Goal: Task Accomplishment & Management: Use online tool/utility

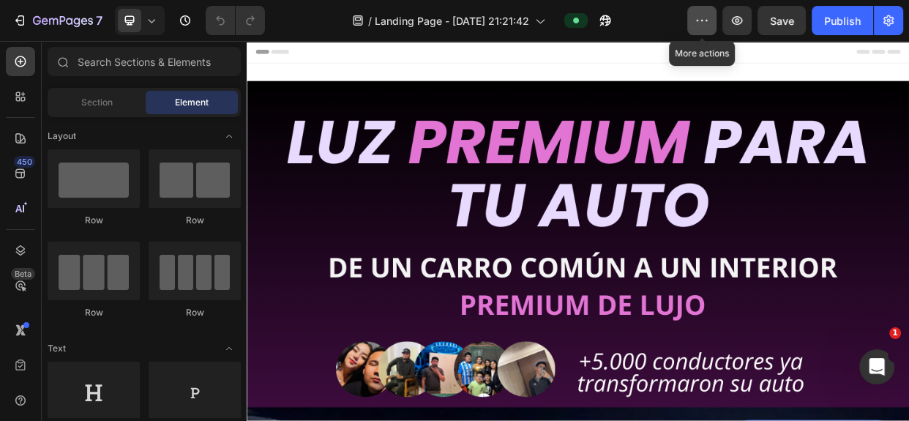
click at [699, 23] on icon "button" at bounding box center [702, 20] width 15 height 15
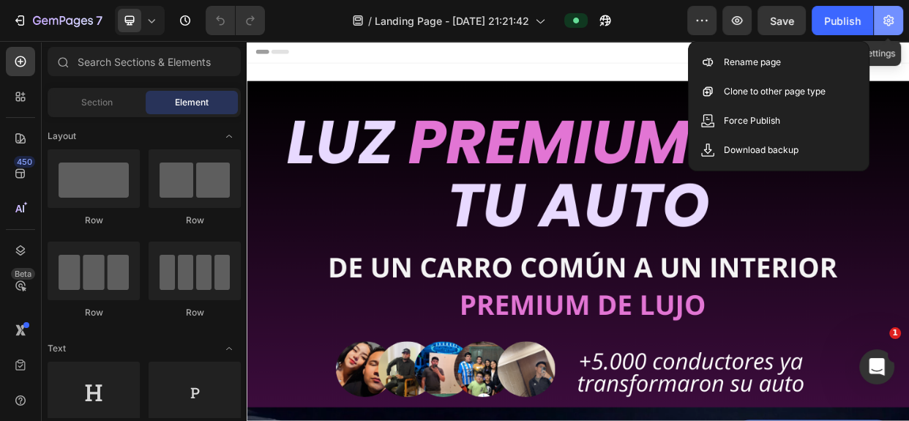
click at [879, 14] on button "button" at bounding box center [888, 20] width 29 height 29
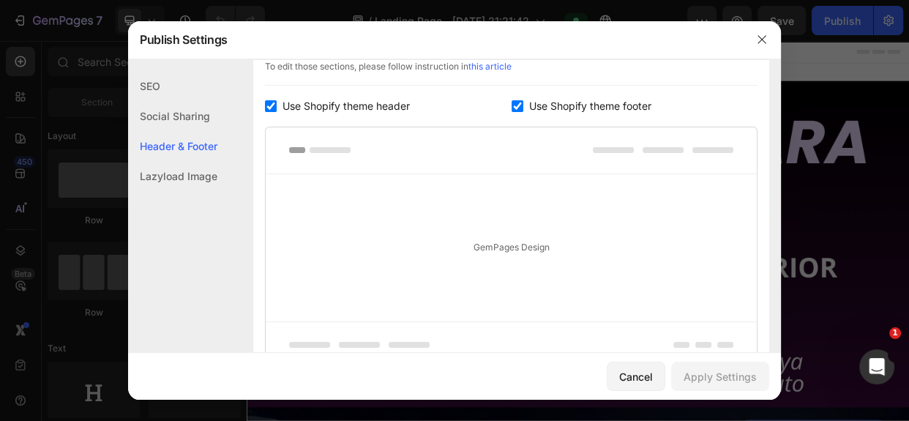
scroll to position [867, 0]
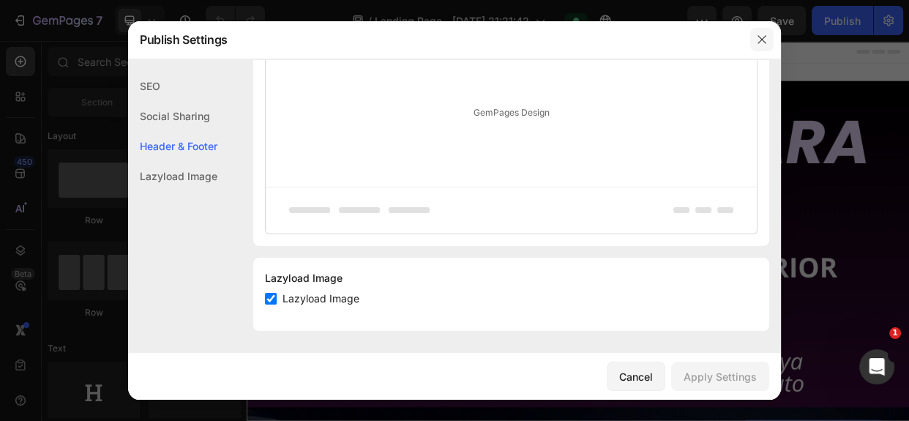
click at [761, 40] on icon "button" at bounding box center [762, 40] width 12 height 12
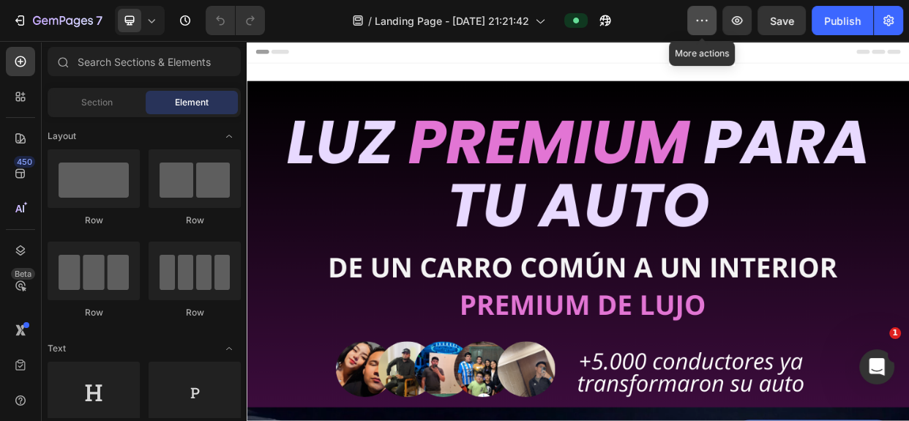
click at [698, 14] on icon "button" at bounding box center [702, 20] width 15 height 15
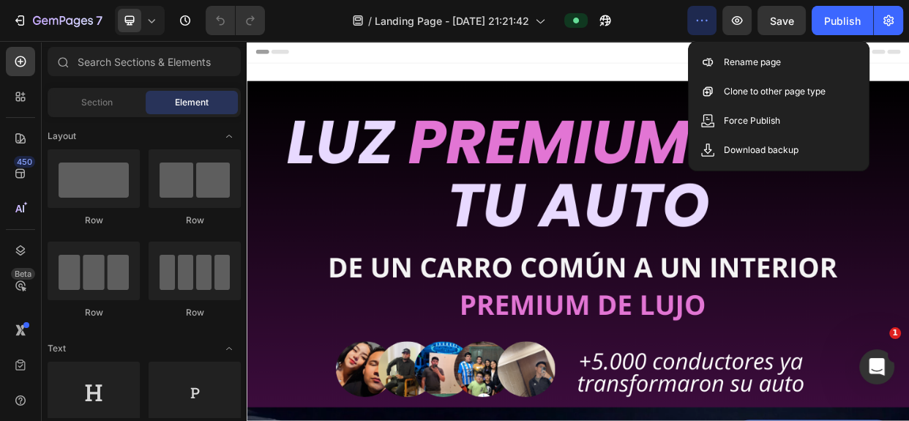
click at [701, 14] on icon "button" at bounding box center [702, 20] width 15 height 15
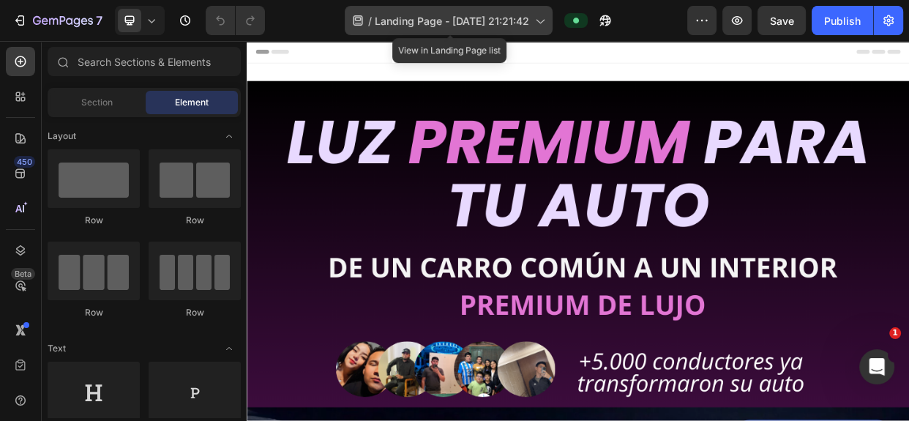
click at [502, 20] on span "Landing Page - Sep 23, 21:21:42" at bounding box center [452, 20] width 155 height 15
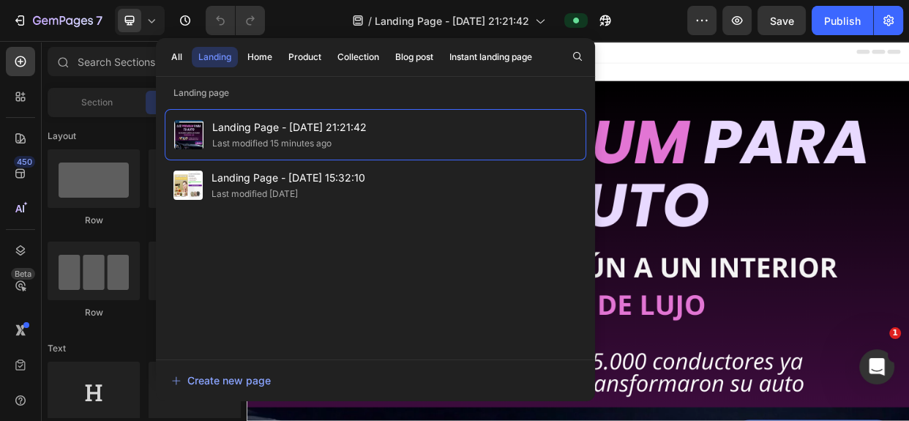
click at [764, 58] on div "Header" at bounding box center [685, 55] width 855 height 29
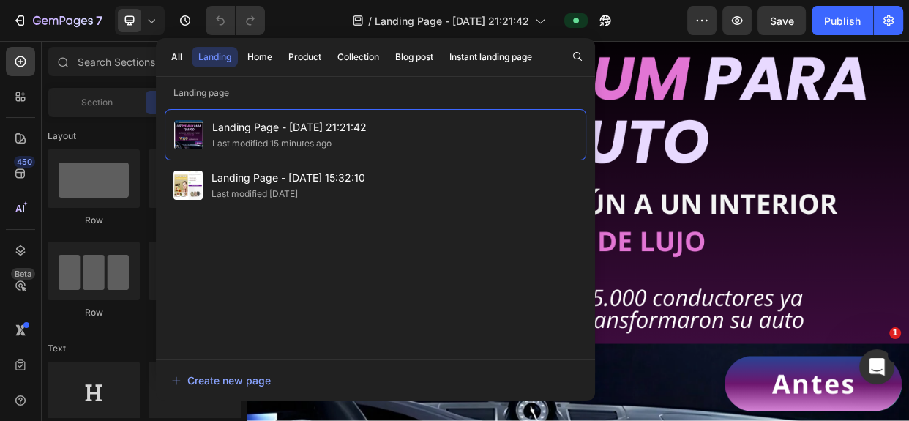
scroll to position [112, 0]
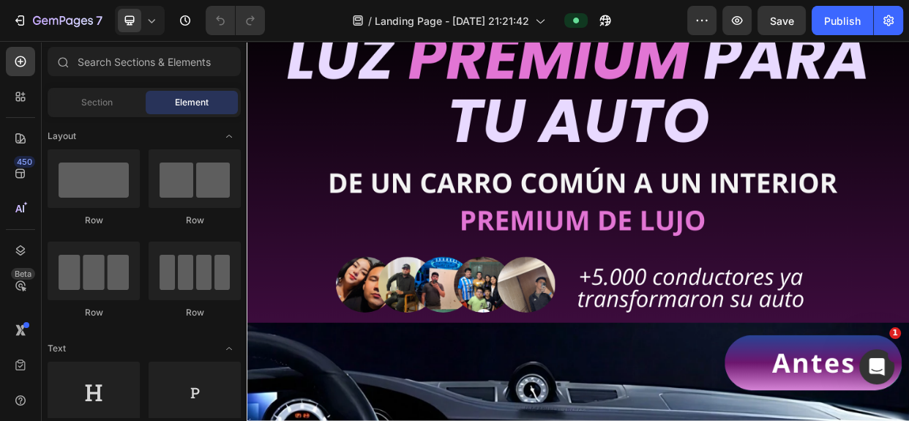
click at [641, 23] on div "/ Landing Page - Sep 23, 21:21:42" at bounding box center [482, 20] width 411 height 29
click at [708, 17] on icon "button" at bounding box center [702, 20] width 15 height 15
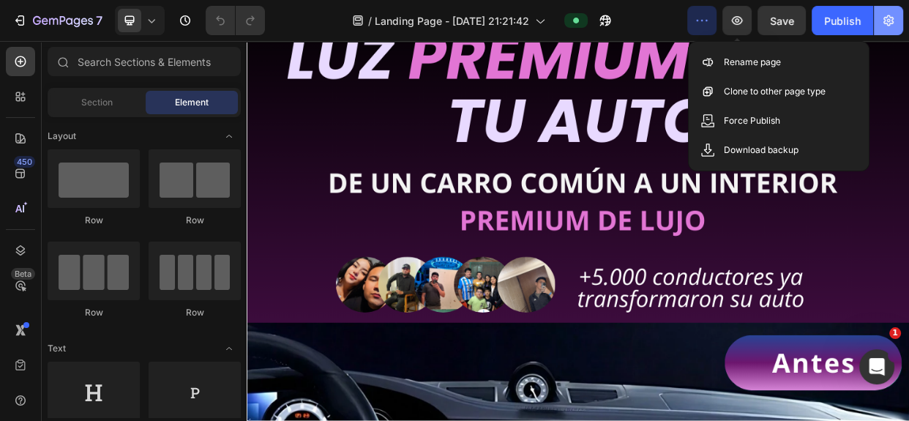
click at [893, 23] on icon "button" at bounding box center [889, 20] width 10 height 11
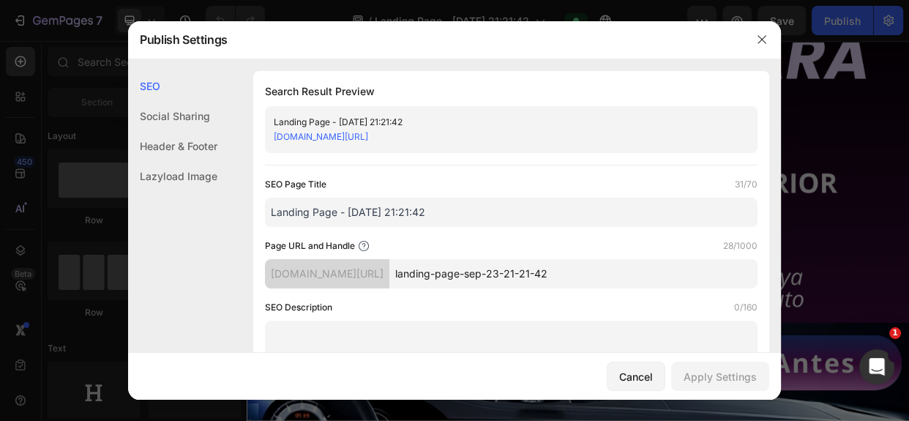
drag, startPoint x: 868, startPoint y: 60, endPoint x: 868, endPoint y: 176, distance: 115.7
click at [868, 176] on div at bounding box center [454, 210] width 909 height 421
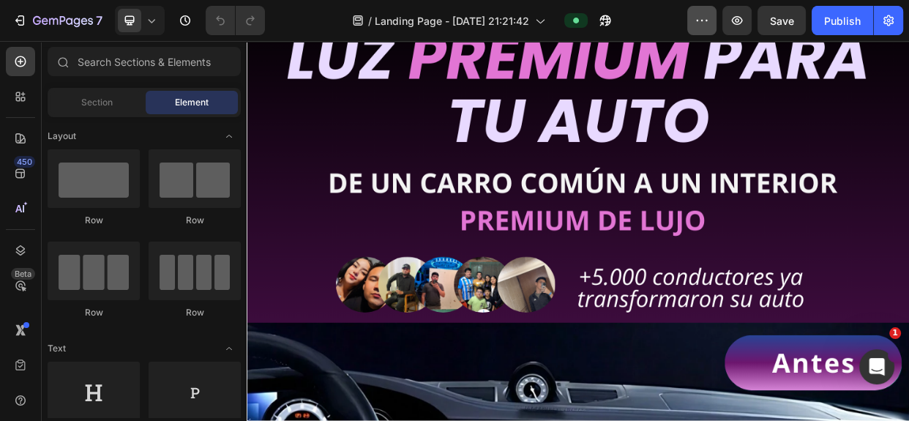
drag, startPoint x: 704, startPoint y: 40, endPoint x: 704, endPoint y: 30, distance: 9.5
click at [704, 37] on div "7 / Landing Page - Sep 23, 21:21:42 Preview Save Publish" at bounding box center [454, 21] width 909 height 42
click at [704, 26] on icon "button" at bounding box center [702, 20] width 15 height 15
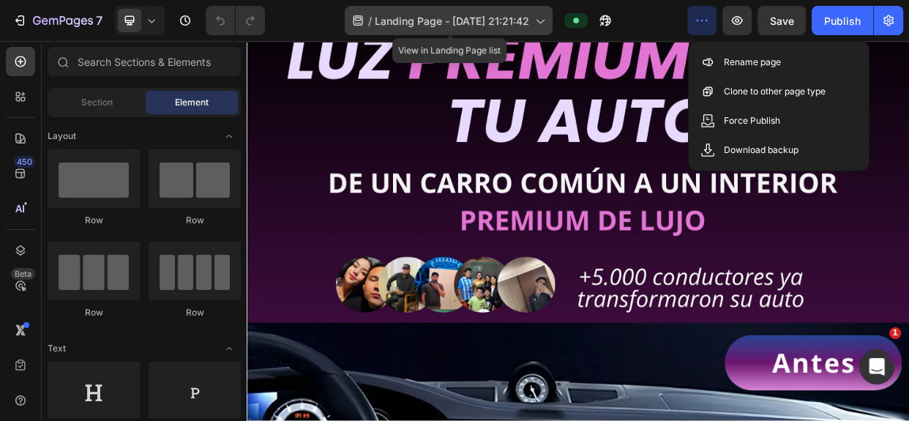
click at [542, 21] on icon at bounding box center [539, 20] width 15 height 15
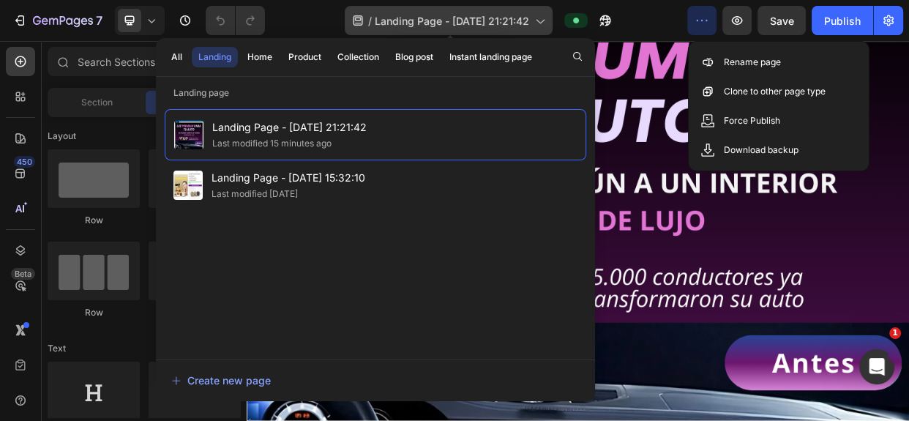
click at [542, 21] on icon at bounding box center [539, 20] width 15 height 15
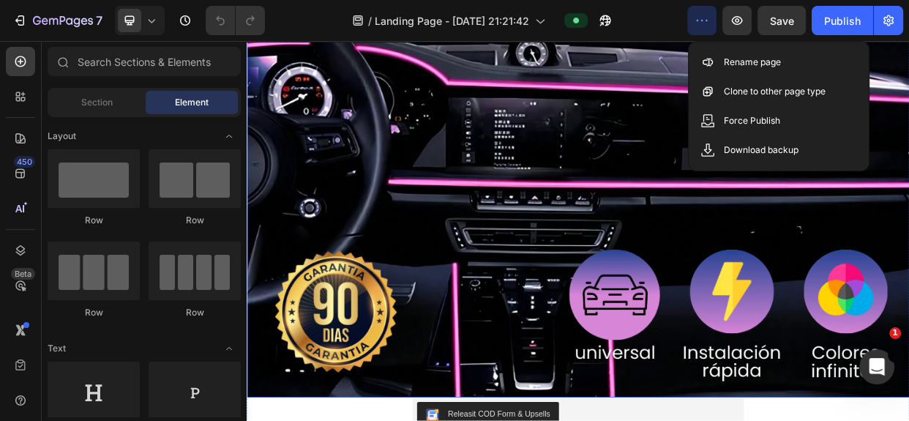
scroll to position [1512, 0]
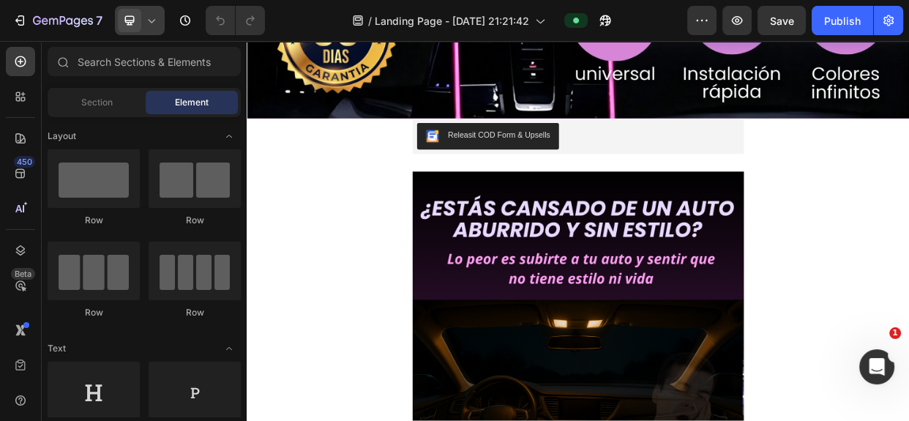
click at [146, 22] on icon at bounding box center [151, 20] width 15 height 15
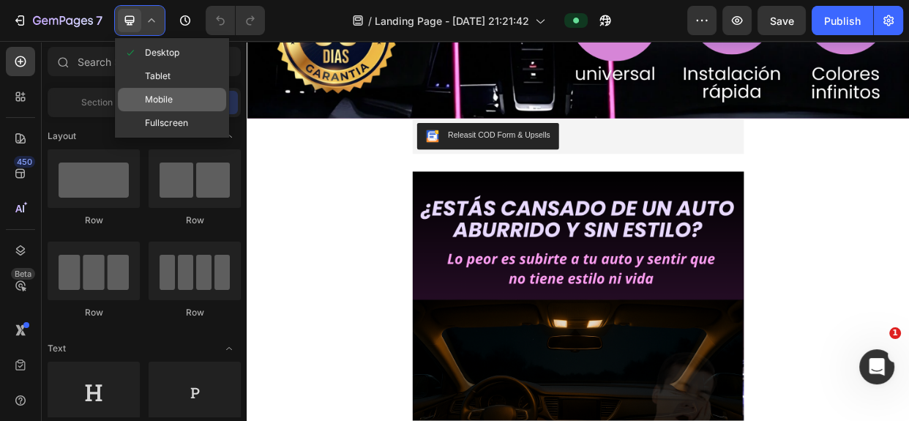
drag, startPoint x: 176, startPoint y: 98, endPoint x: 114, endPoint y: 118, distance: 64.6
click at [176, 98] on div "Mobile" at bounding box center [172, 99] width 108 height 23
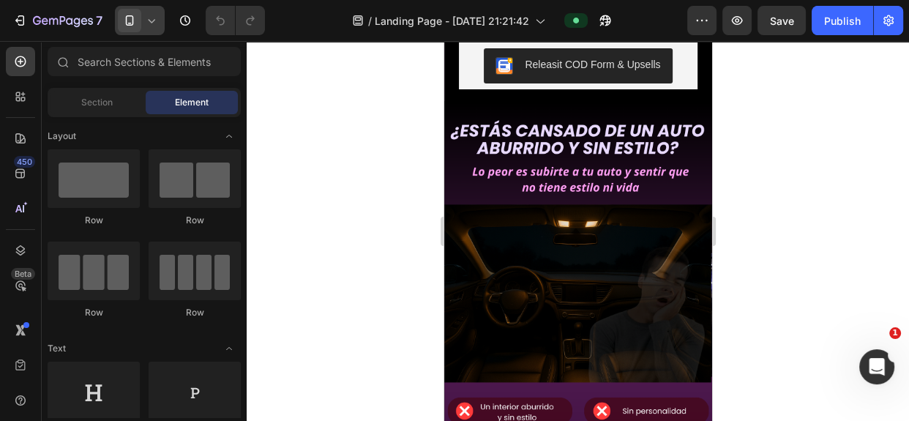
scroll to position [373, 0]
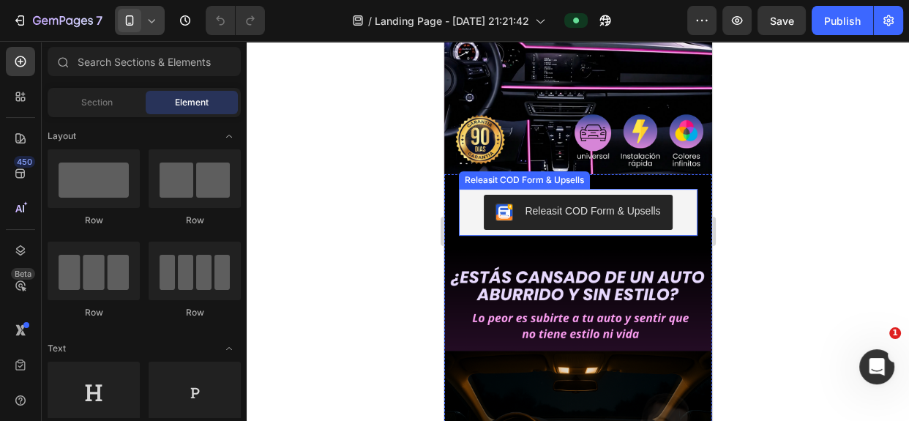
click at [593, 204] on button "Releasit COD Form & Upsells" at bounding box center [577, 212] width 188 height 35
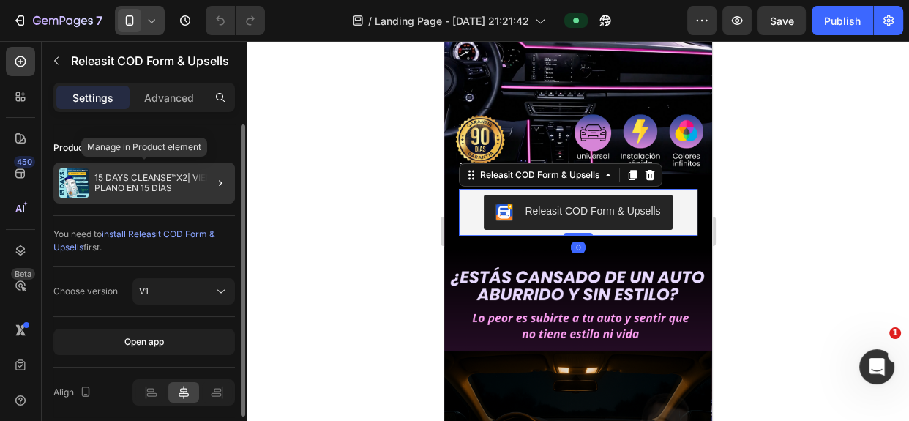
click at [146, 187] on p "15 DAYS CLEANSE™X2| VIENTRE PLANO EN 15 DÍAS" at bounding box center [161, 183] width 135 height 21
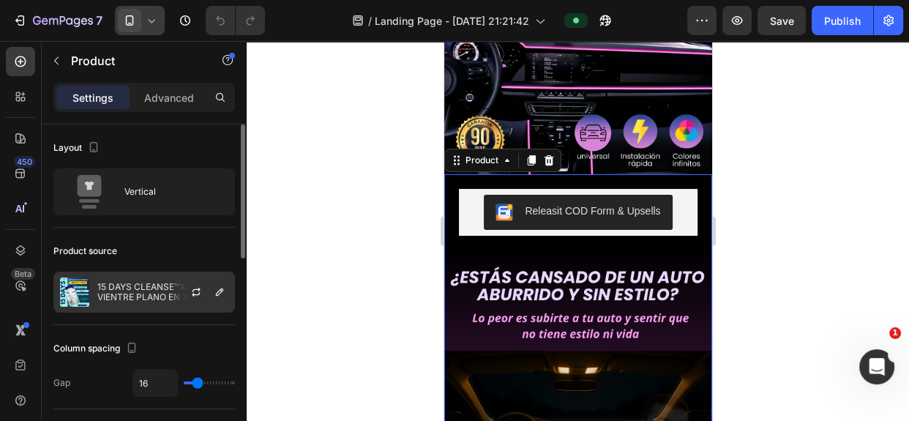
click at [182, 286] on div at bounding box center [202, 292] width 64 height 40
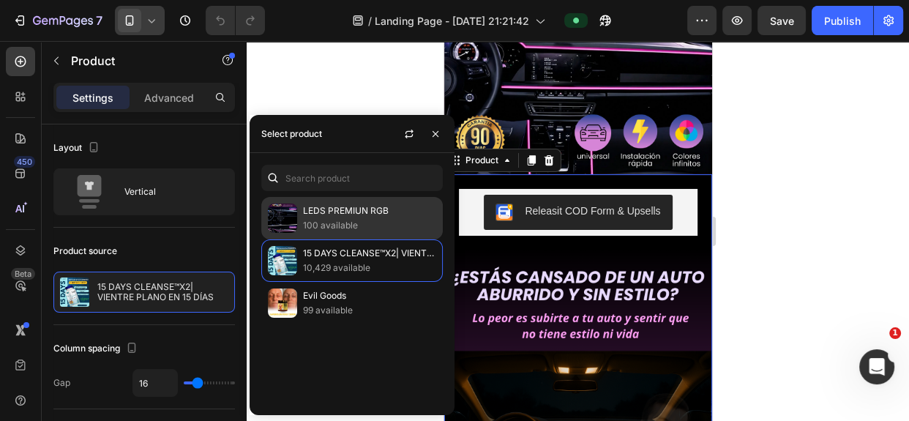
click at [333, 226] on p "100 available" at bounding box center [369, 225] width 133 height 15
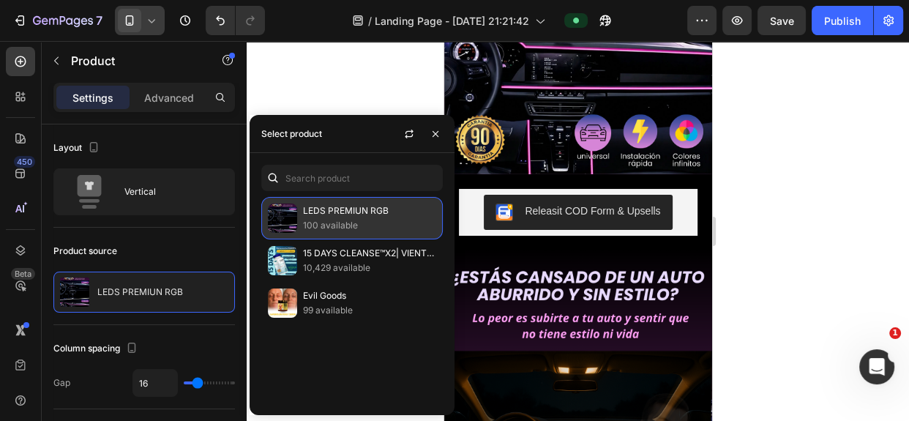
click at [358, 220] on p "100 available" at bounding box center [369, 225] width 133 height 15
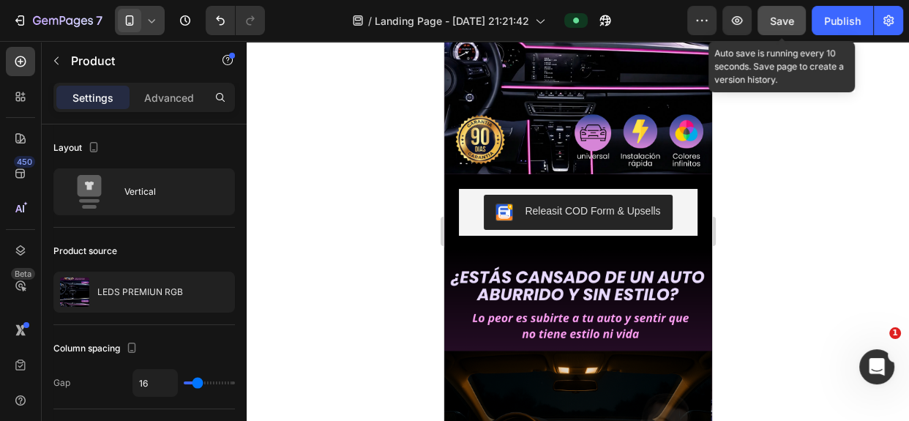
click at [778, 10] on button "Save" at bounding box center [782, 20] width 48 height 29
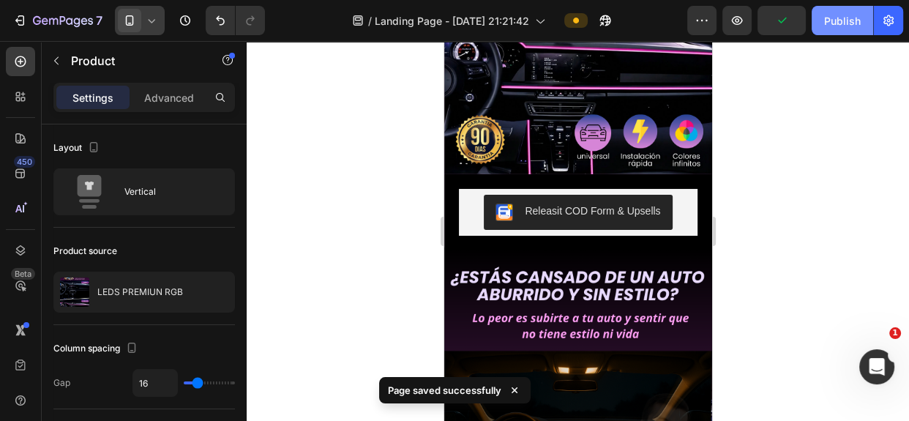
click at [844, 18] on div "Publish" at bounding box center [842, 20] width 37 height 15
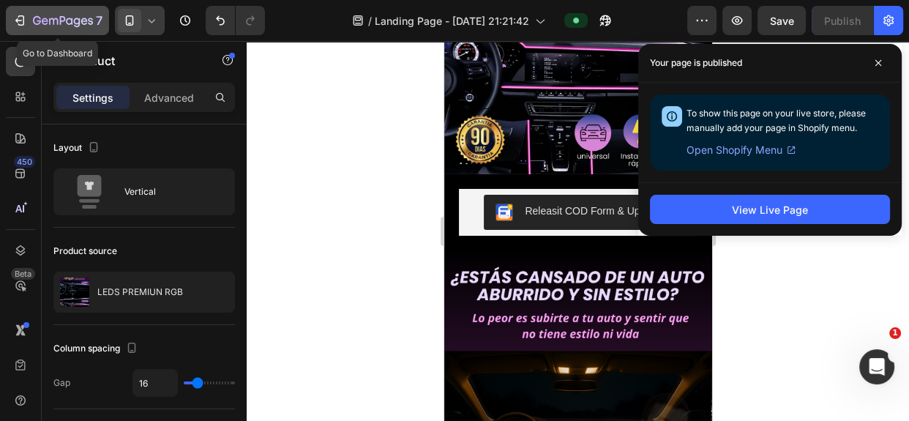
click at [23, 21] on icon "button" at bounding box center [21, 20] width 7 height 10
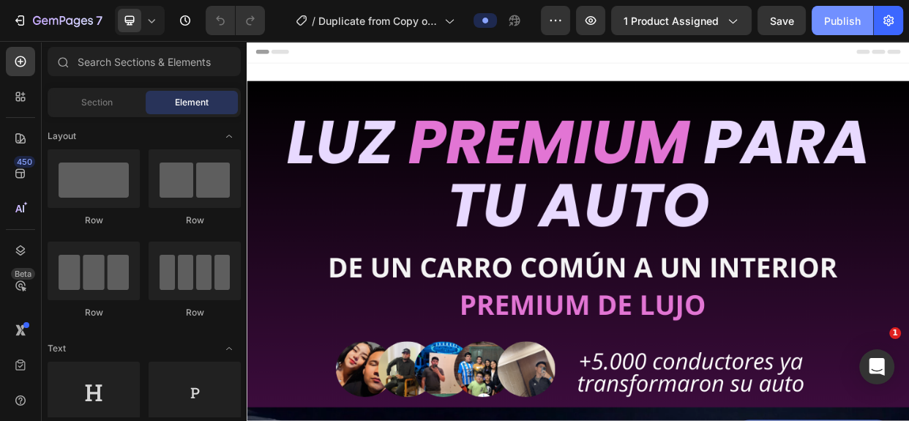
click at [841, 23] on div "Publish" at bounding box center [842, 20] width 37 height 15
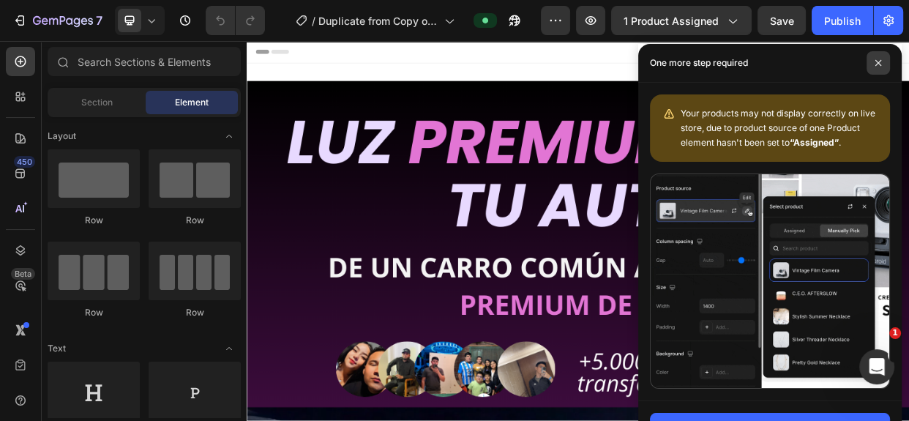
click at [876, 64] on icon at bounding box center [878, 62] width 7 height 7
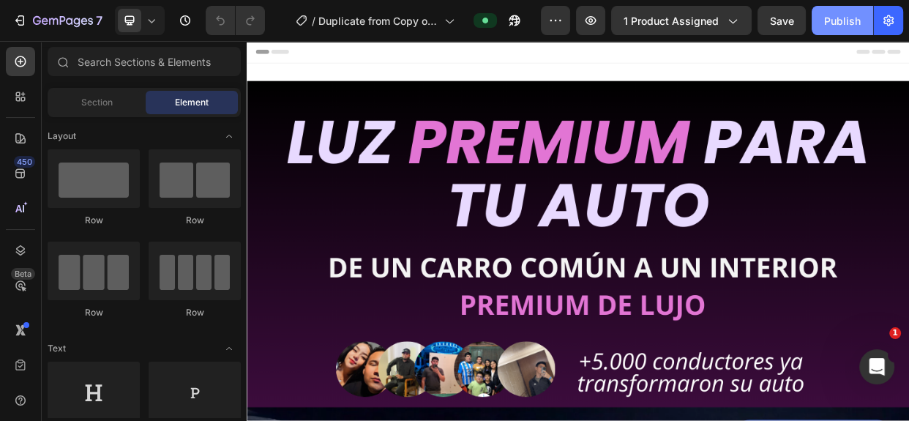
click at [842, 23] on div "Publish" at bounding box center [842, 20] width 37 height 15
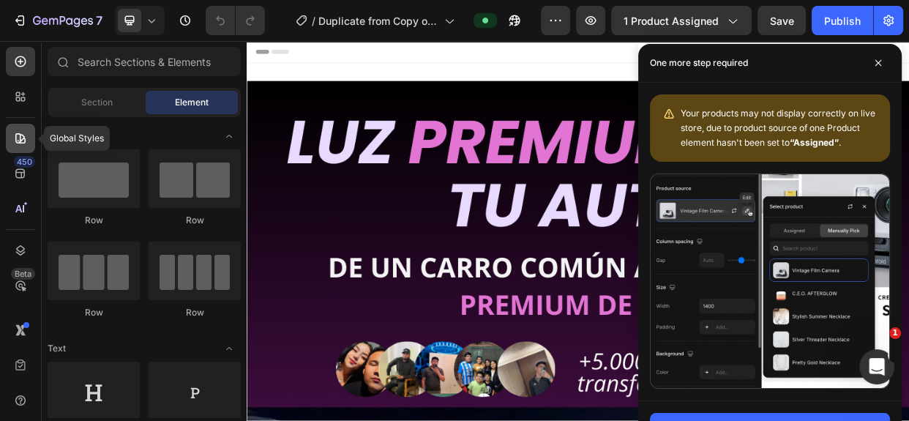
click at [23, 144] on icon at bounding box center [20, 138] width 15 height 15
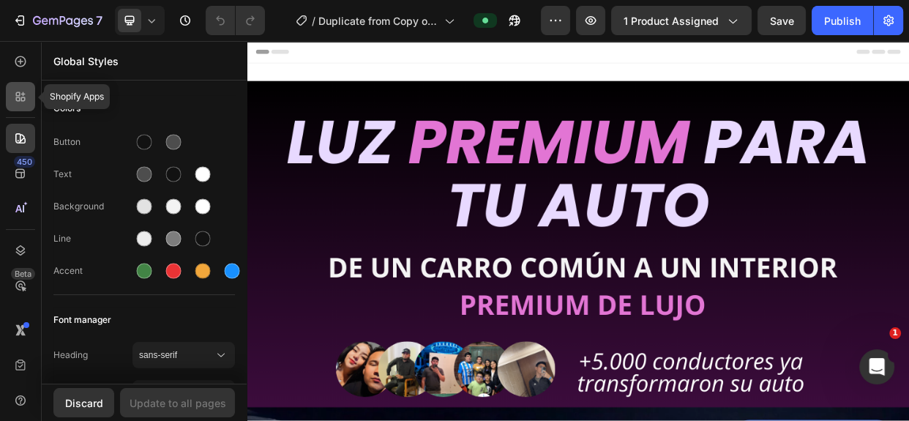
click at [22, 100] on icon at bounding box center [20, 96] width 15 height 15
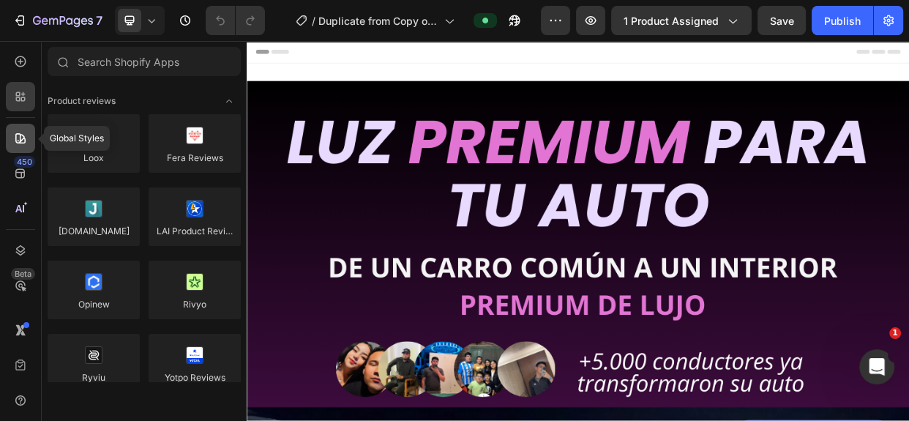
click at [21, 133] on icon at bounding box center [20, 138] width 15 height 15
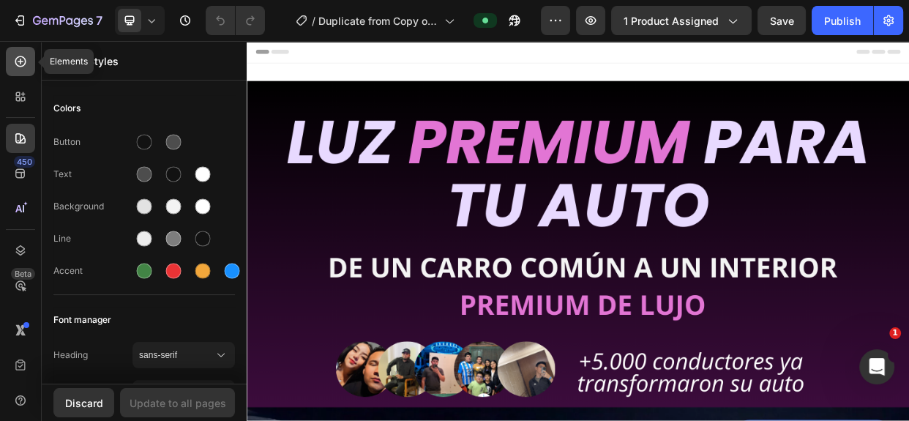
click at [21, 56] on icon at bounding box center [20, 61] width 15 height 15
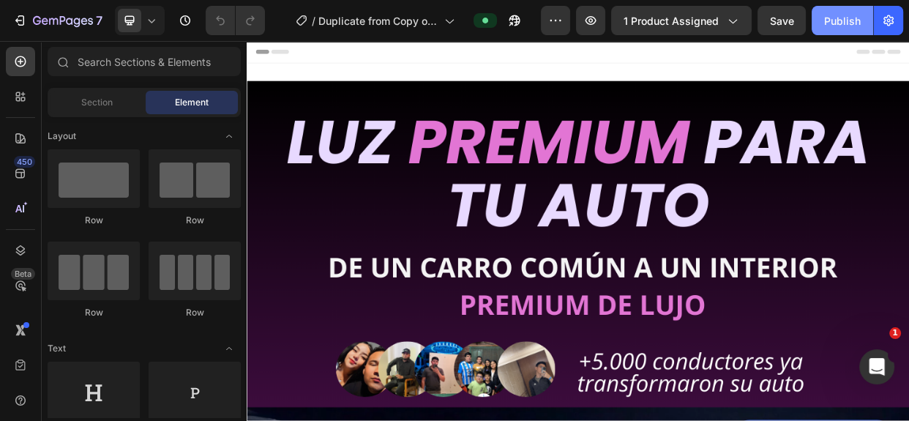
click at [842, 28] on div "Publish" at bounding box center [842, 20] width 37 height 15
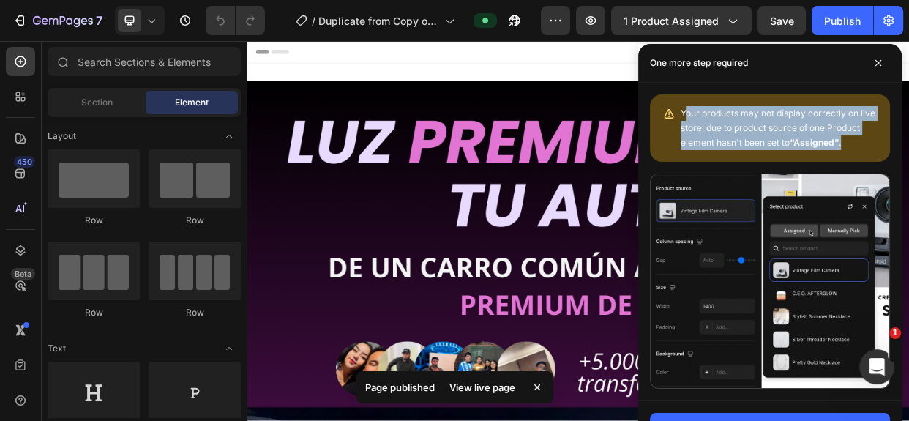
drag, startPoint x: 844, startPoint y: 139, endPoint x: 680, endPoint y: 95, distance: 170.5
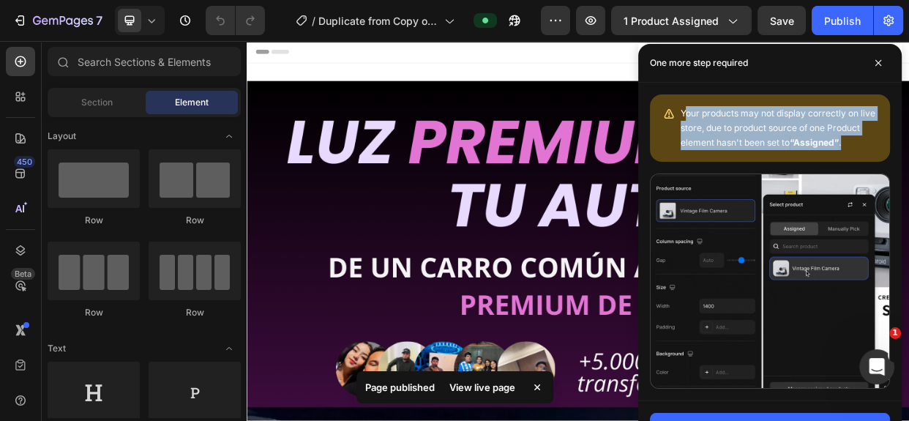
click at [680, 95] on div "Your products may not display correctly on live store, due to product source of…" at bounding box center [770, 127] width 240 height 67
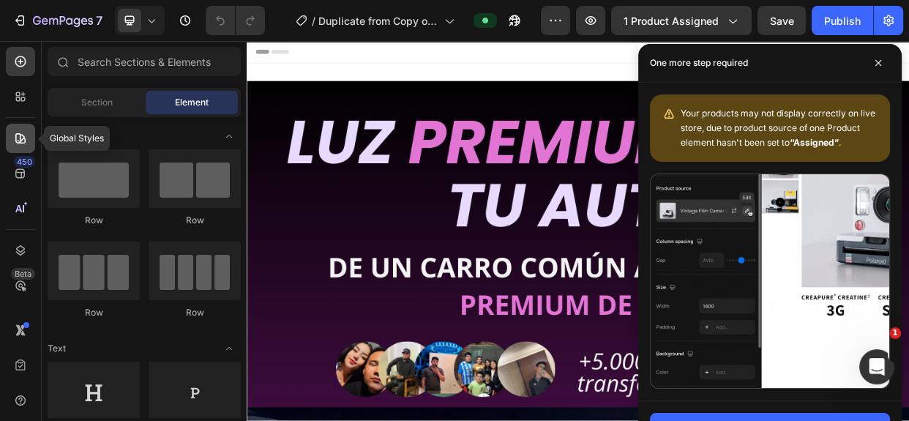
click at [23, 138] on icon at bounding box center [20, 138] width 10 height 10
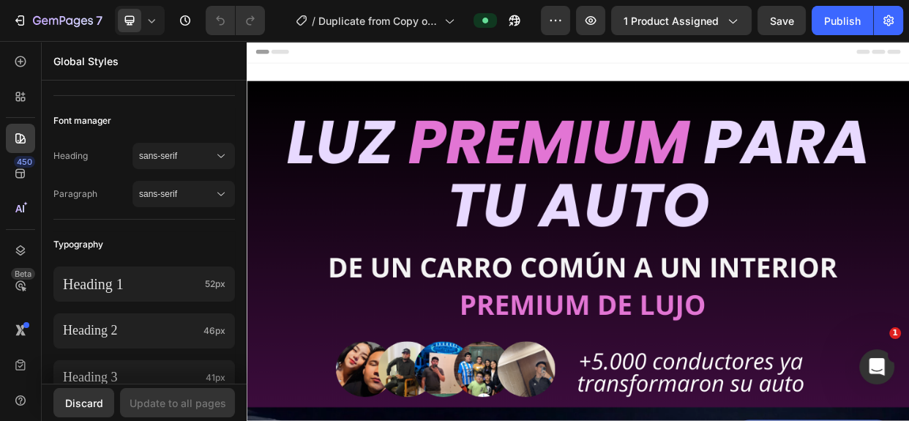
scroll to position [771, 0]
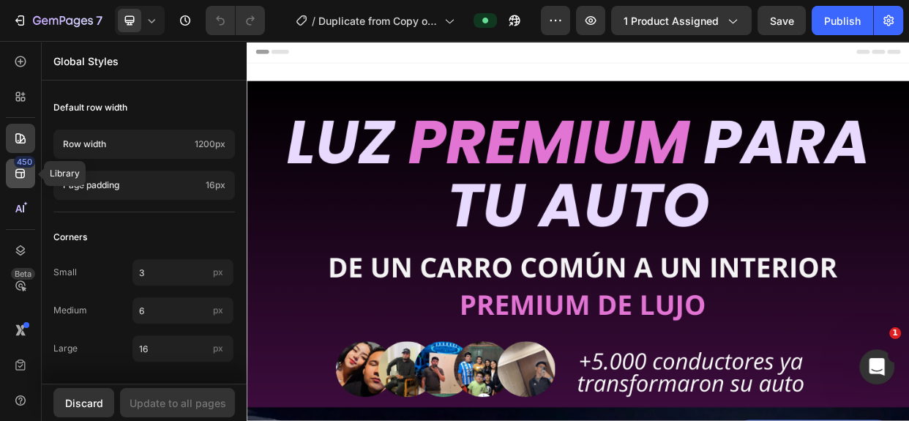
click at [16, 169] on icon at bounding box center [20, 174] width 10 height 10
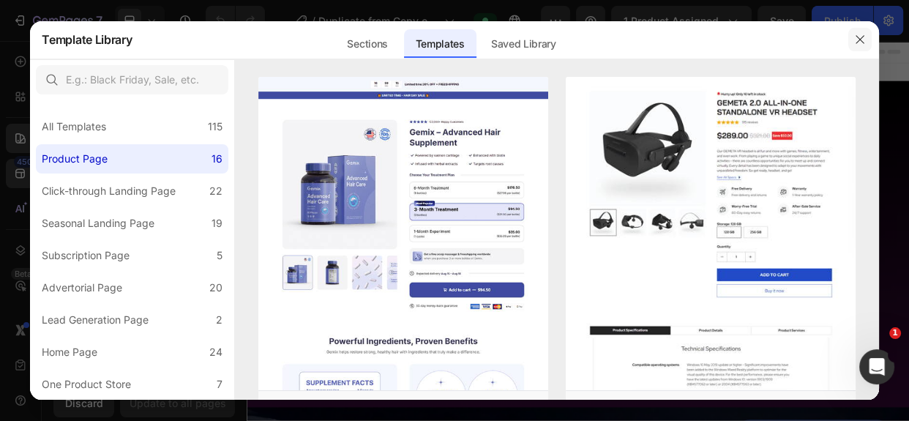
click at [859, 34] on icon "button" at bounding box center [861, 40] width 12 height 12
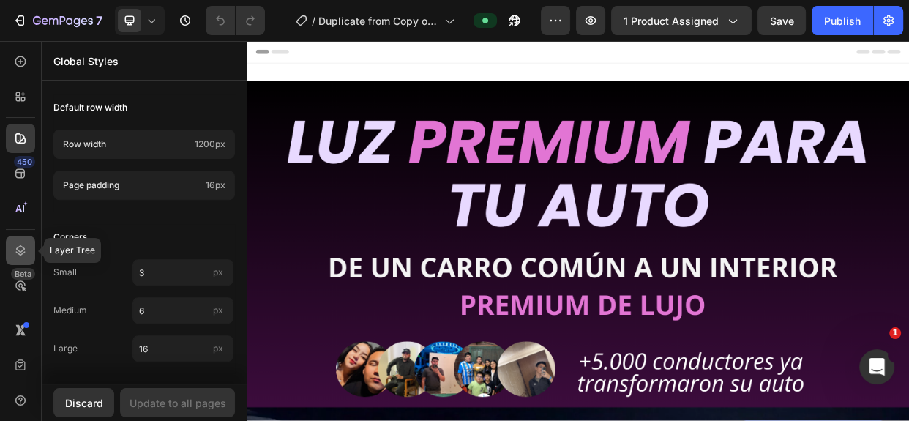
click at [21, 255] on icon at bounding box center [21, 250] width 10 height 10
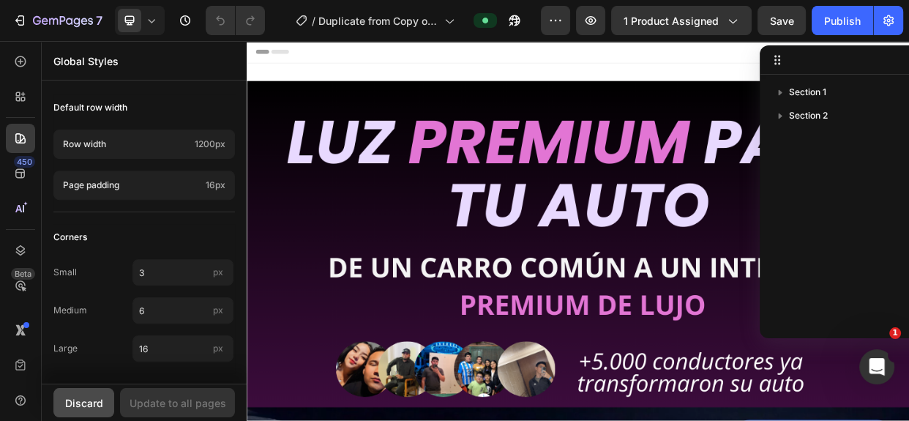
click at [81, 407] on div "Discard" at bounding box center [84, 402] width 38 height 15
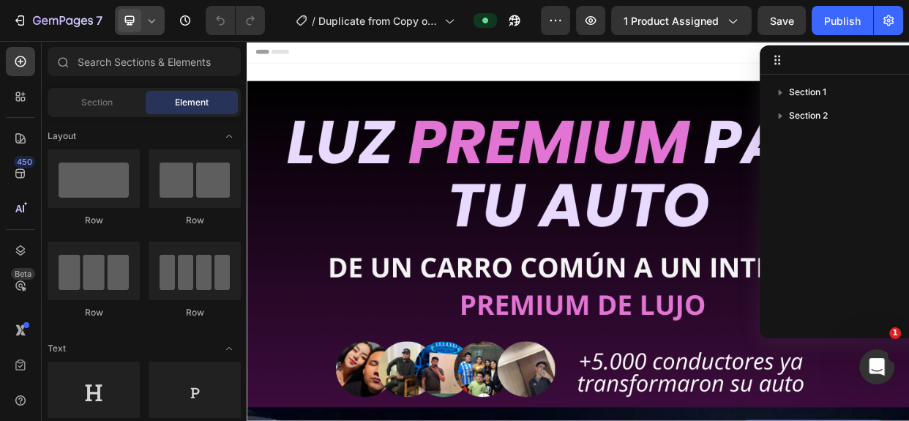
click at [155, 15] on icon at bounding box center [151, 20] width 15 height 15
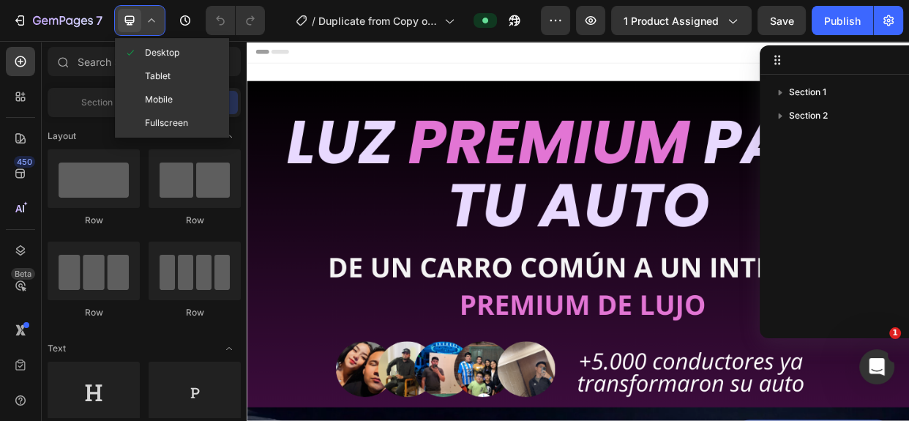
click at [155, 15] on icon at bounding box center [151, 20] width 15 height 15
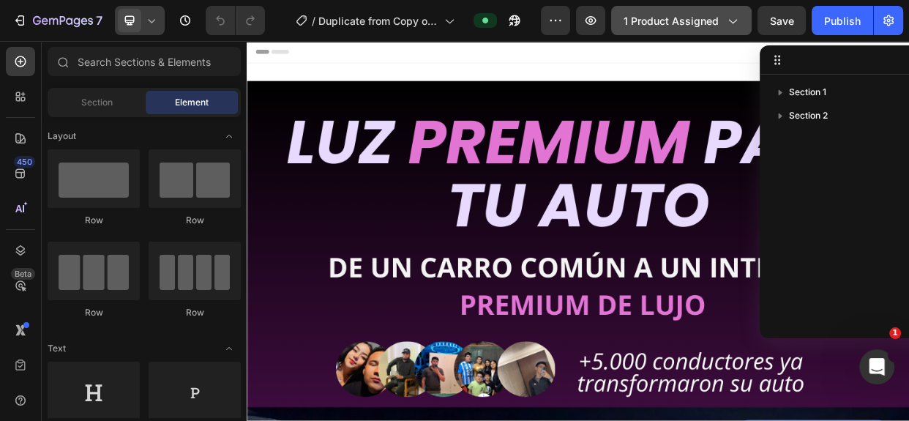
click at [685, 19] on span "1 product assigned" at bounding box center [671, 20] width 95 height 15
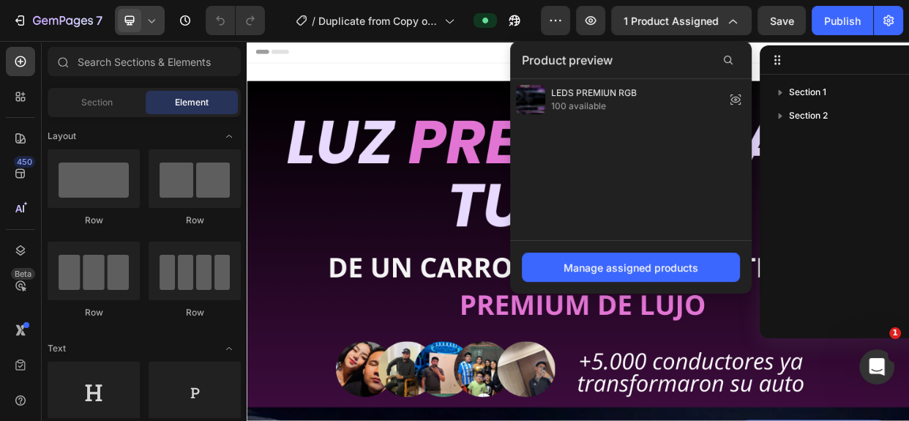
click at [502, 66] on div "Header" at bounding box center [685, 55] width 855 height 29
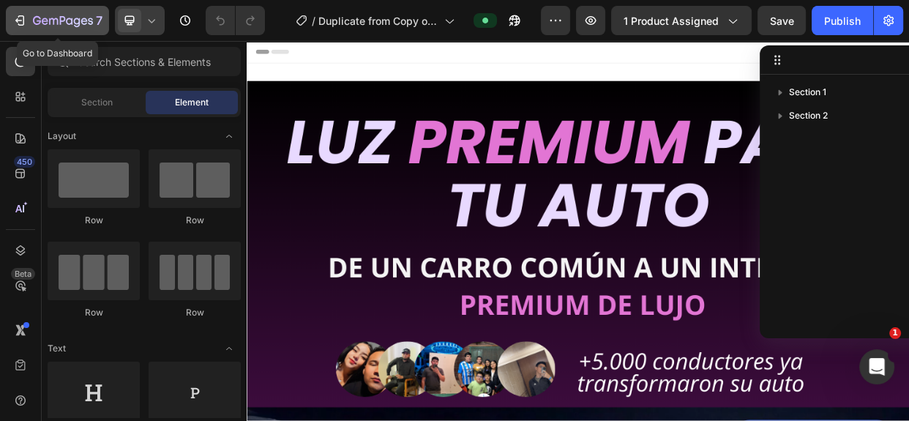
click at [14, 23] on icon "button" at bounding box center [19, 20] width 15 height 15
